Goal: Find specific page/section: Find specific page/section

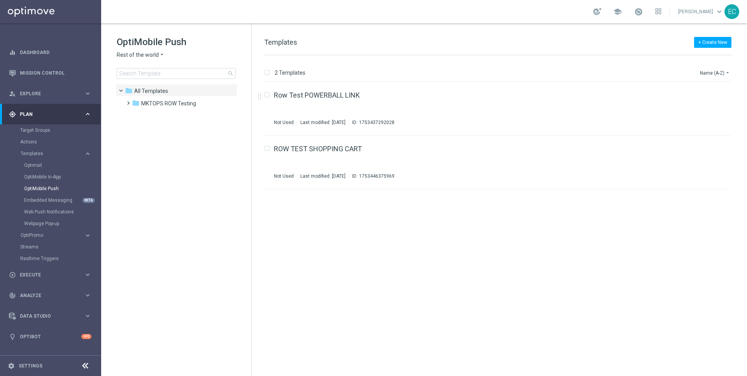
click at [154, 57] on span "Rest of the world" at bounding box center [138, 54] width 42 height 7
click at [54, 173] on div "OptiMobile In-App" at bounding box center [62, 177] width 76 height 12
click at [54, 175] on link "OptiMobile In-App" at bounding box center [52, 177] width 57 height 6
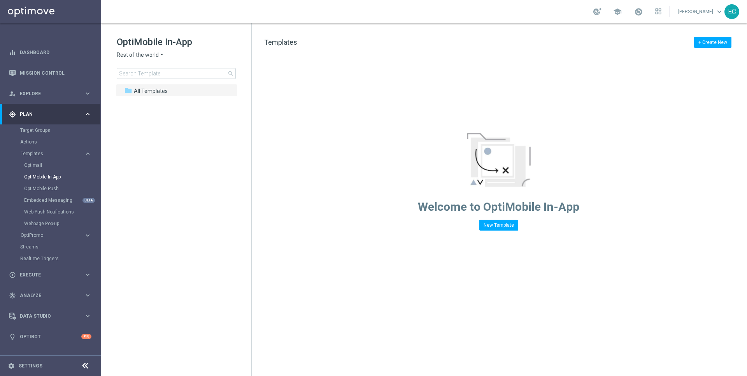
click at [136, 50] on div "OptiMobile In-App Rest of the world arrow_drop_down × Rest of the world search" at bounding box center [184, 57] width 135 height 43
click at [140, 55] on span "Rest of the world" at bounding box center [138, 54] width 42 height 7
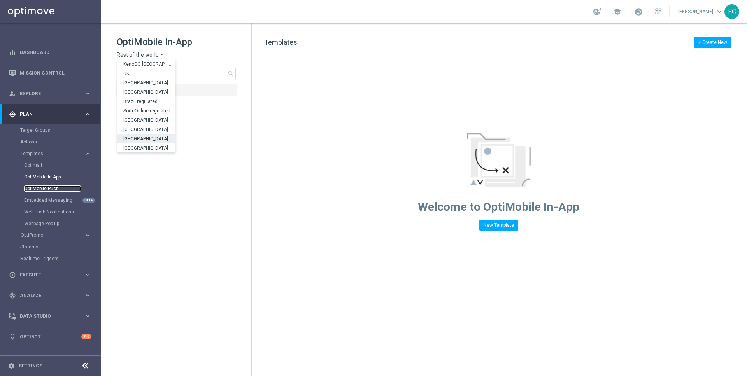
click at [58, 187] on link "OptiMobile Push" at bounding box center [52, 188] width 57 height 6
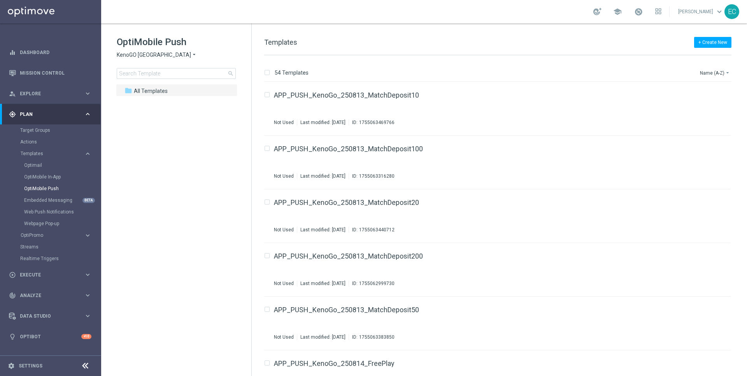
click at [143, 58] on span "KenoGO [GEOGRAPHIC_DATA]" at bounding box center [154, 54] width 74 height 7
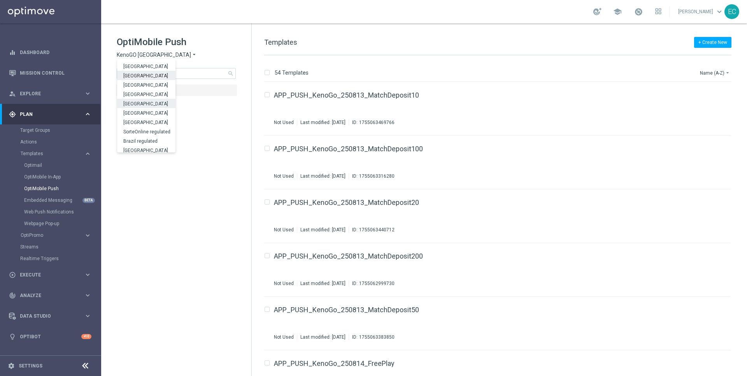
scroll to position [212, 0]
click at [47, 182] on div "OptiMobile In-App" at bounding box center [62, 177] width 76 height 12
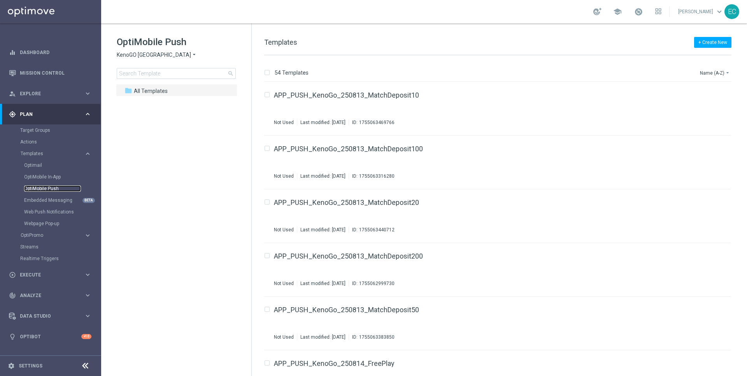
click at [47, 191] on link "OptiMobile Push" at bounding box center [52, 188] width 57 height 6
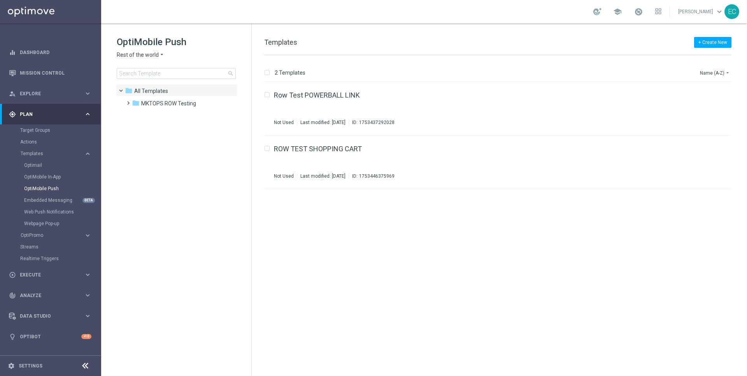
click at [145, 57] on span "Rest of the world" at bounding box center [138, 54] width 42 height 7
click at [57, 197] on link "Embedded Messaging" at bounding box center [52, 200] width 57 height 6
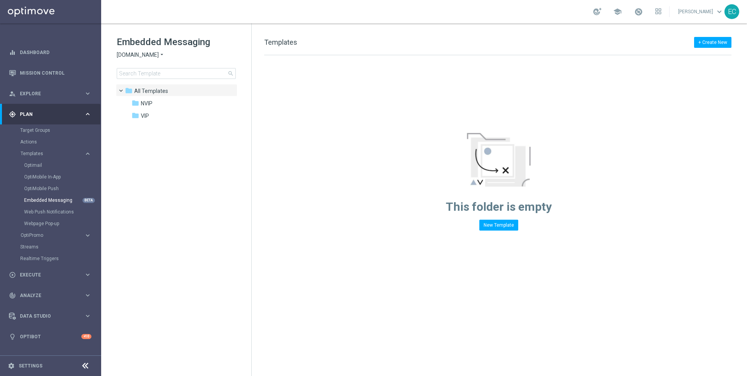
click at [158, 53] on span "[DOMAIN_NAME]" at bounding box center [138, 54] width 42 height 7
click at [157, 83] on div "Lottoland" at bounding box center [146, 82] width 58 height 9
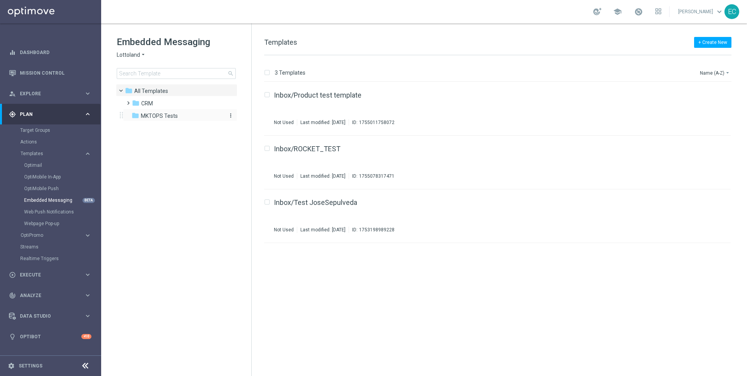
click at [158, 113] on span "MKTOPS Tests" at bounding box center [159, 115] width 37 height 7
